Goal: Information Seeking & Learning: Find specific fact

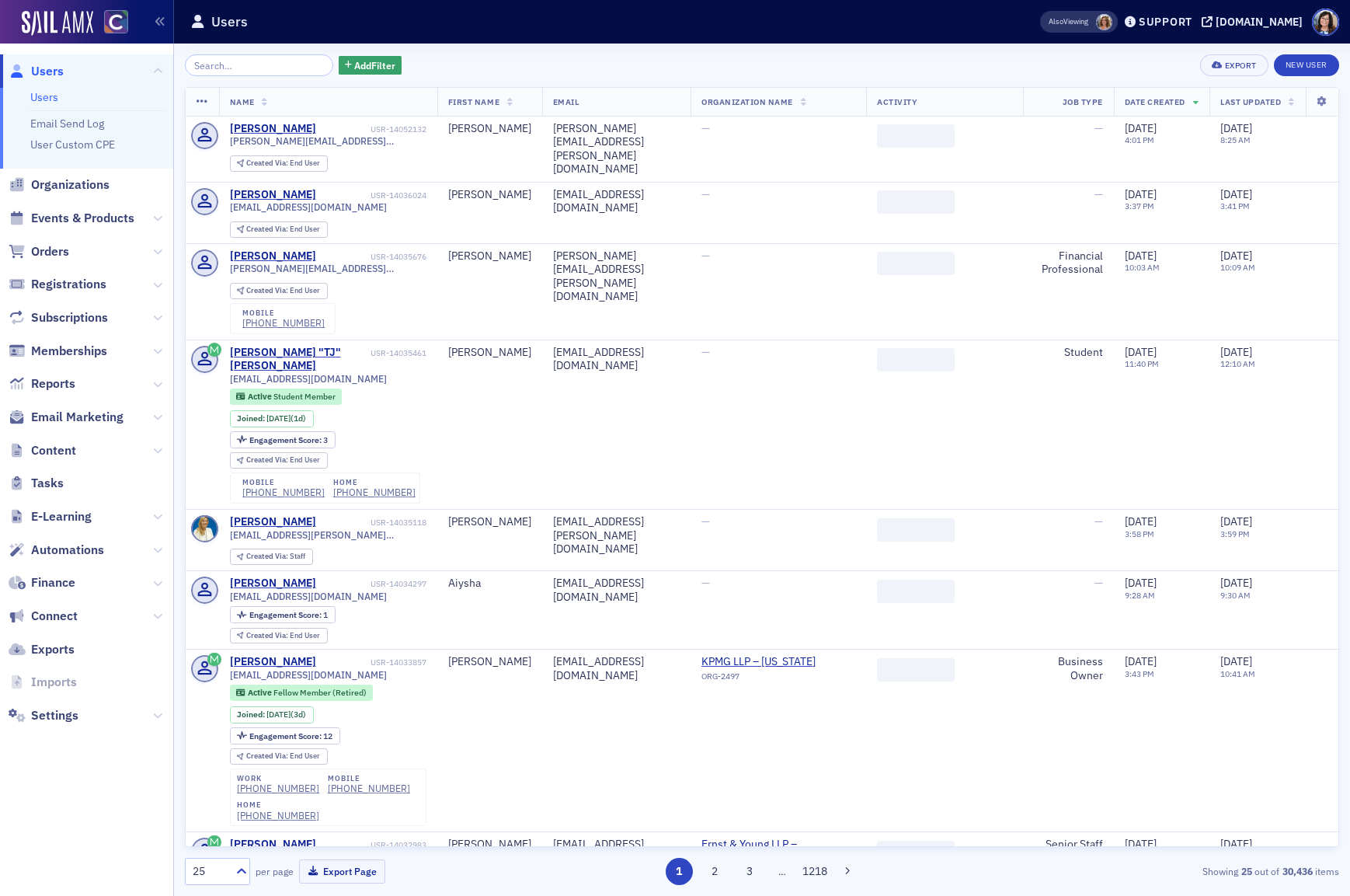
click at [233, 68] on input "search" at bounding box center [258, 65] width 148 height 22
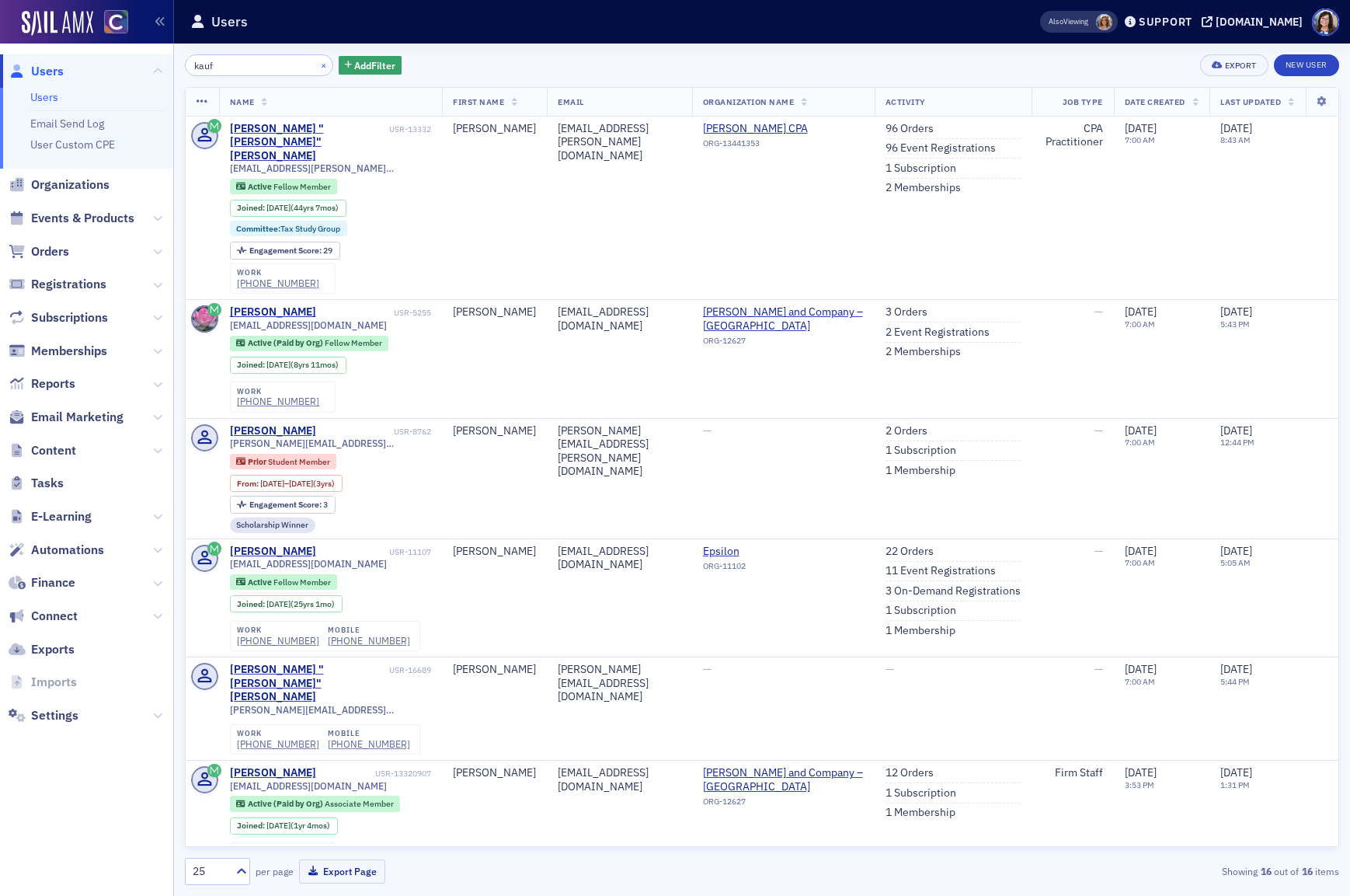
type input "kauf"
drag, startPoint x: 308, startPoint y: 67, endPoint x: 225, endPoint y: 10, distance: 100.7
click at [316, 67] on button "×" at bounding box center [323, 64] width 14 height 14
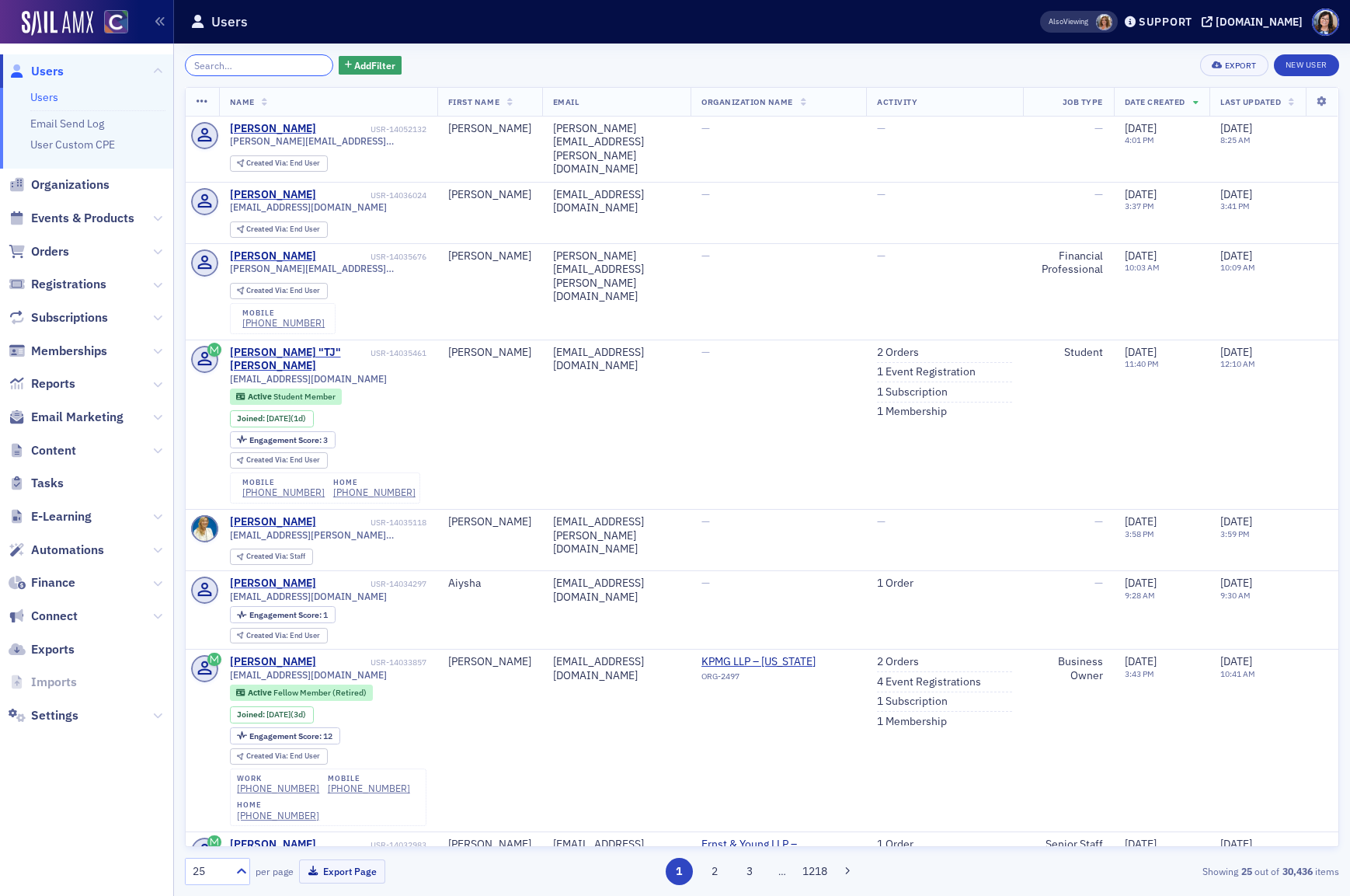
click at [261, 64] on input "search" at bounding box center [258, 65] width 148 height 22
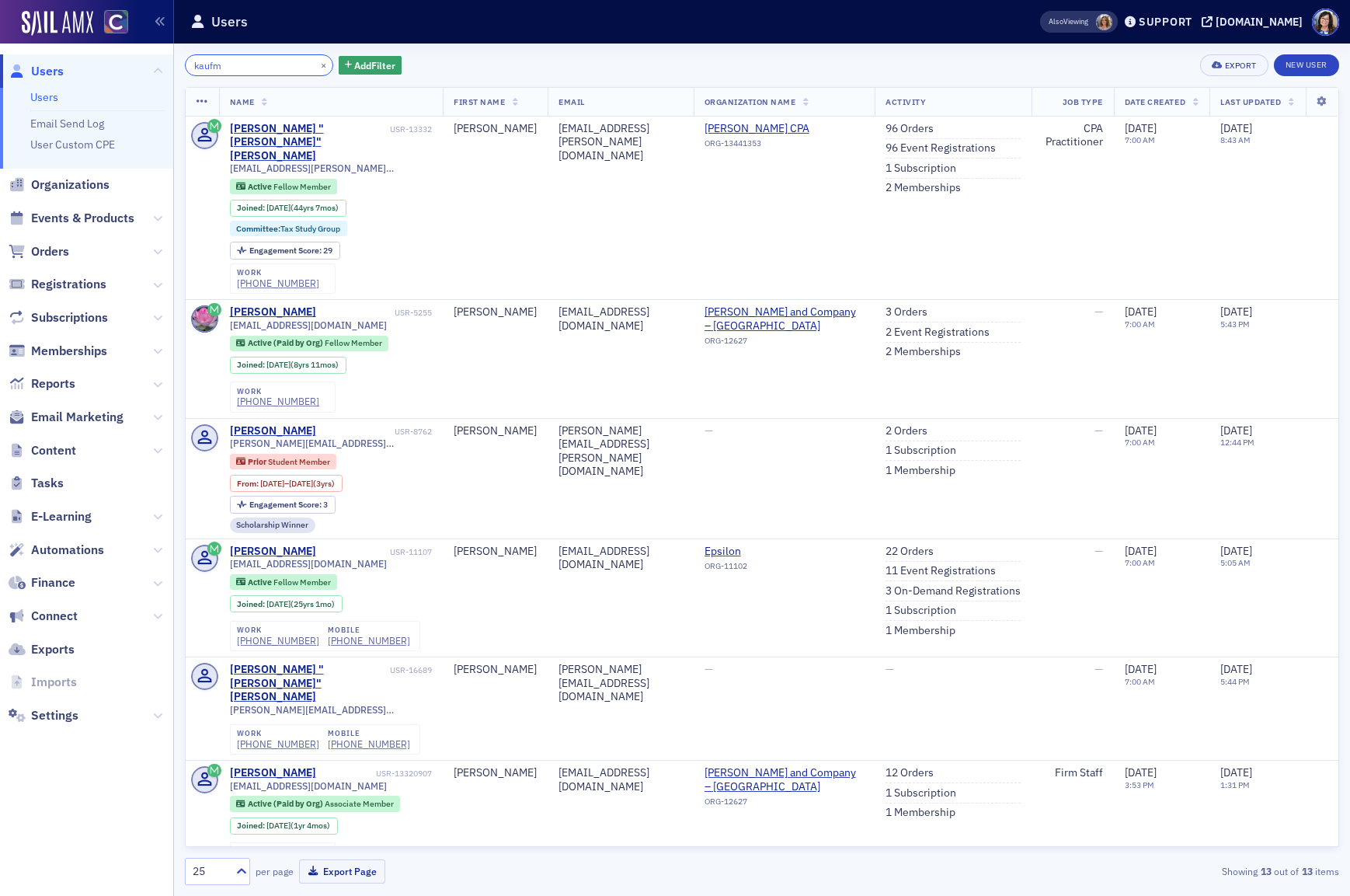
type input "kaufm"
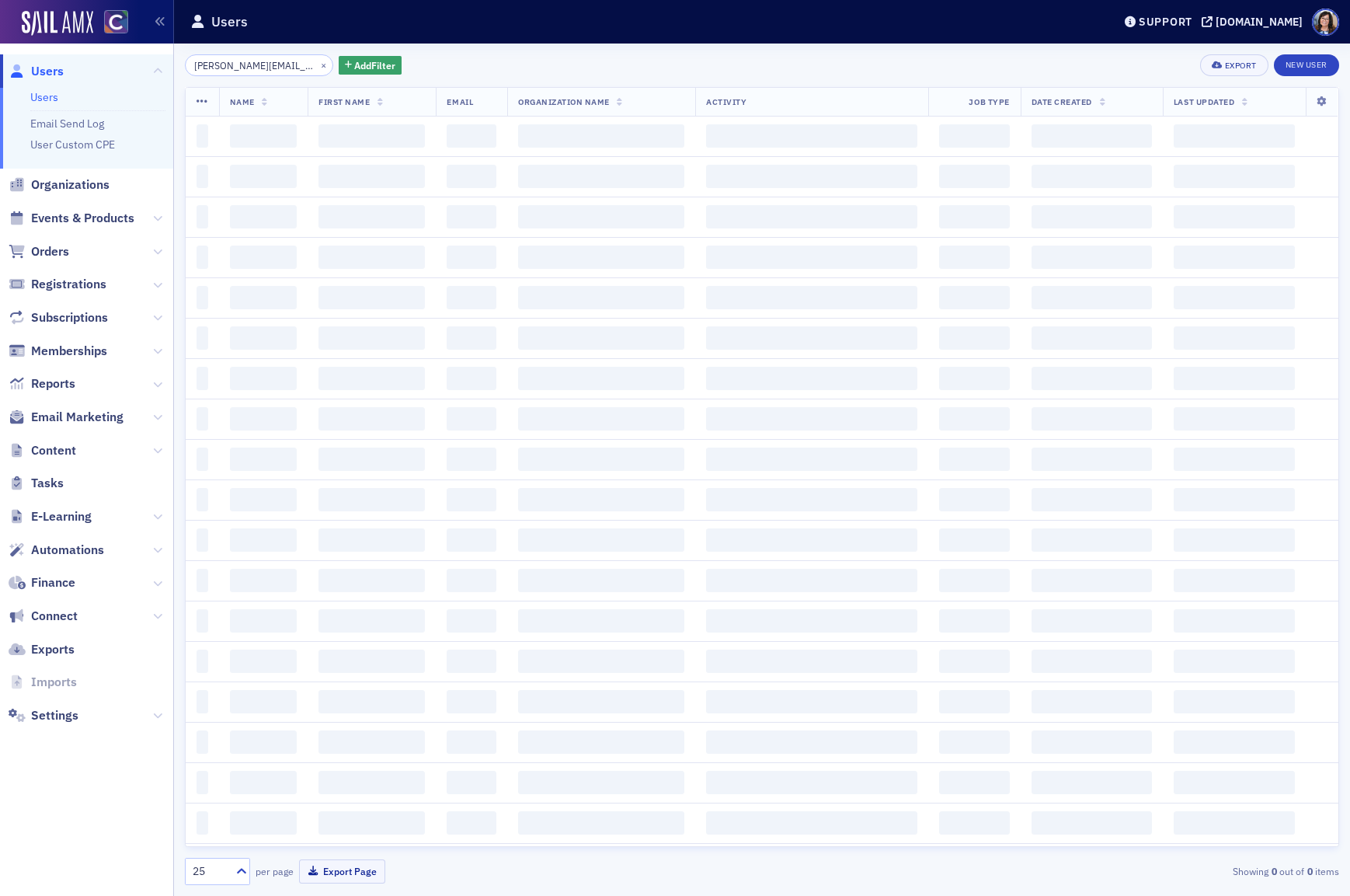
scroll to position [0, 4]
